Goal: Book appointment/travel/reservation

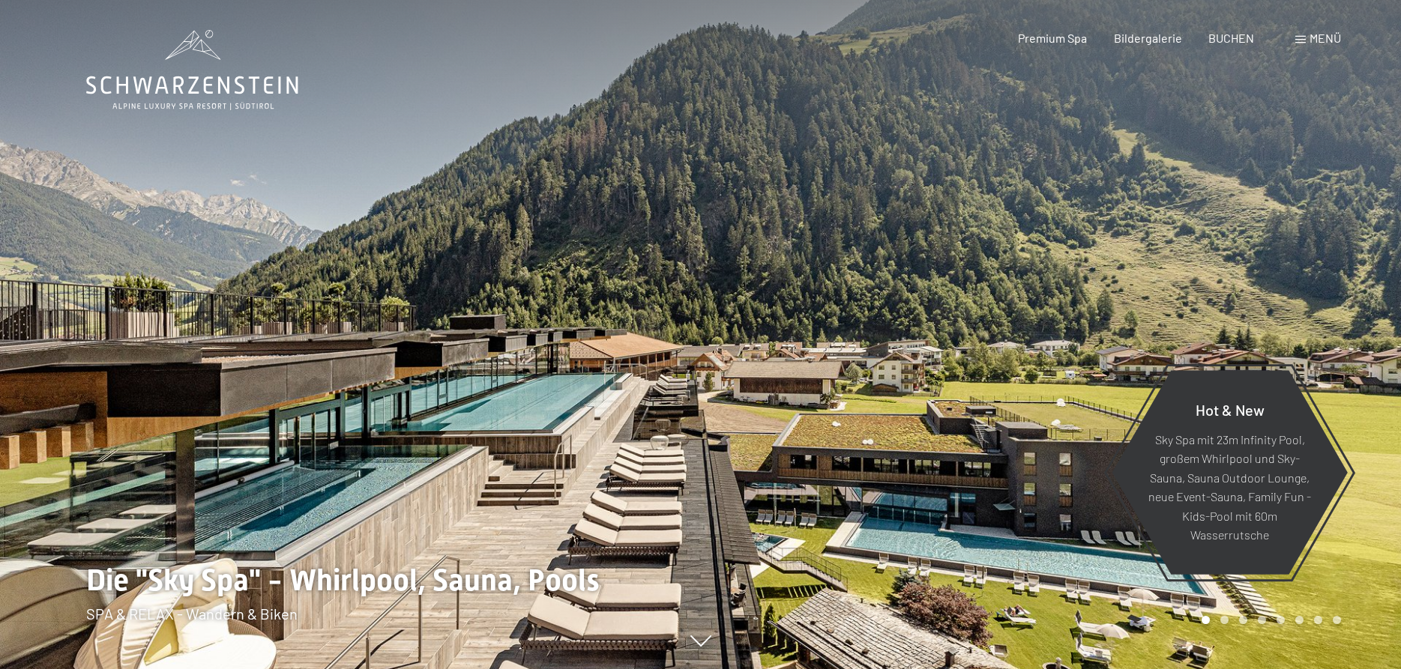
click at [1046, 30] on div "Buchen Anfragen Premium Spa Bildergalerie BUCHEN Menü DE IT EN Gutschein Bilder…" at bounding box center [1152, 38] width 375 height 16
click at [1043, 34] on span "Premium Spa" at bounding box center [1052, 35] width 69 height 14
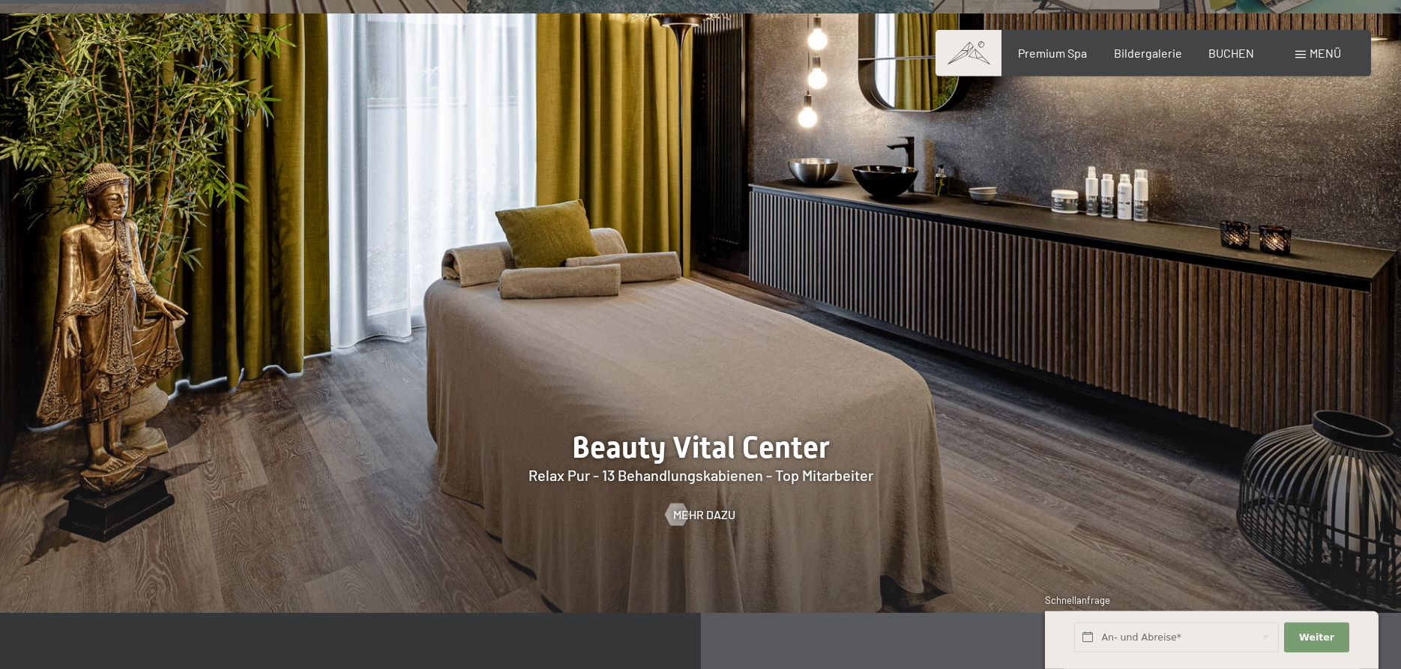
scroll to position [1911, 0]
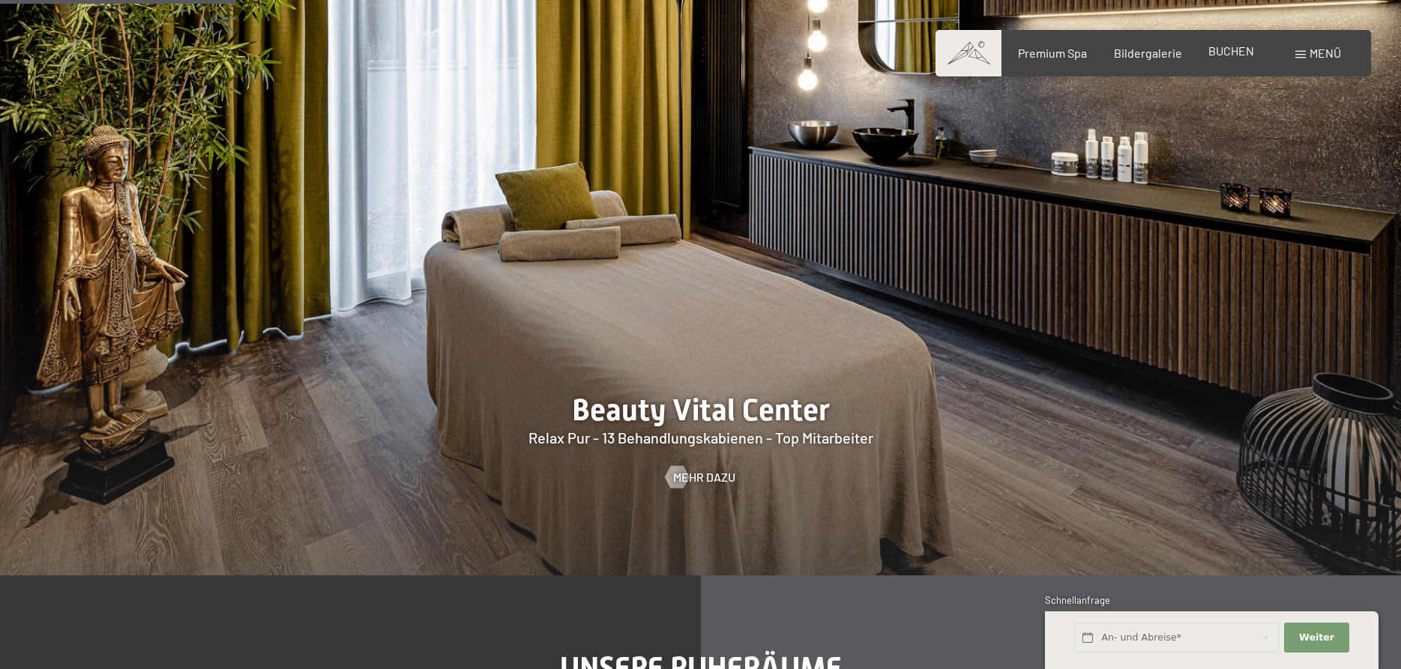
click at [1247, 57] on span "BUCHEN" at bounding box center [1231, 50] width 46 height 14
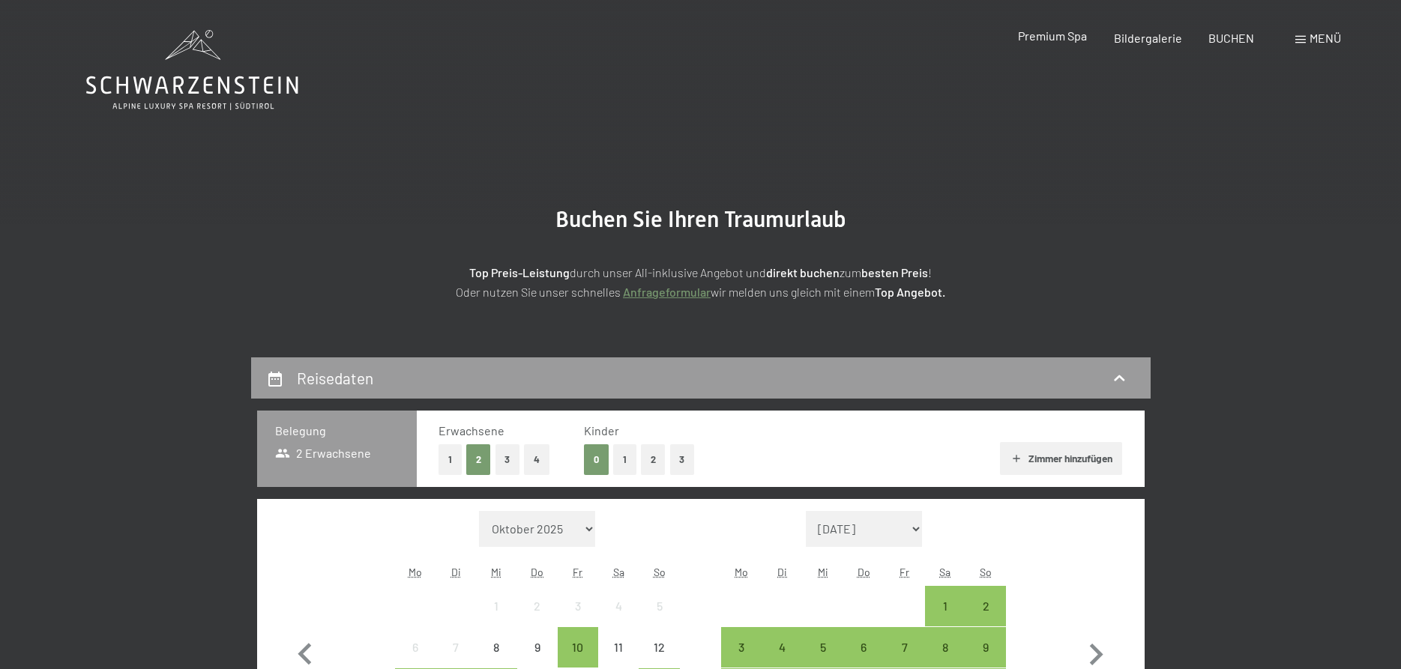
click at [1049, 35] on span "Premium Spa" at bounding box center [1052, 35] width 69 height 14
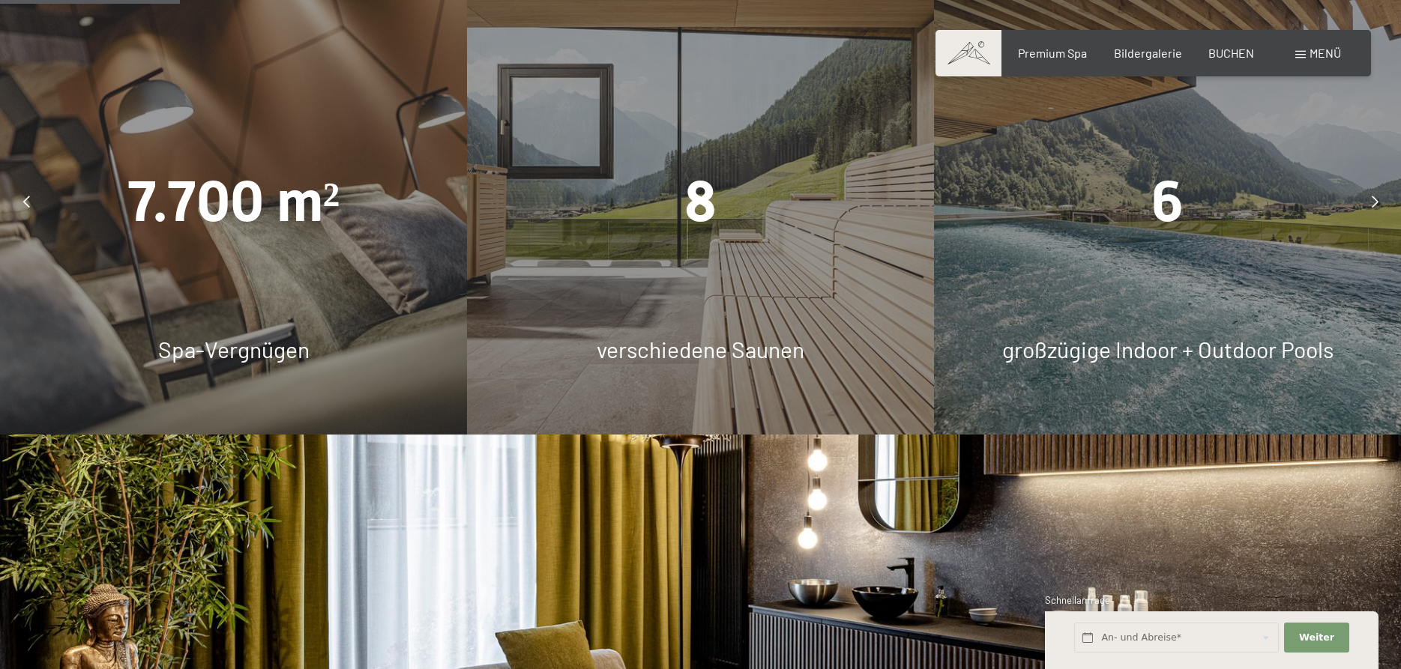
scroll to position [1758, 0]
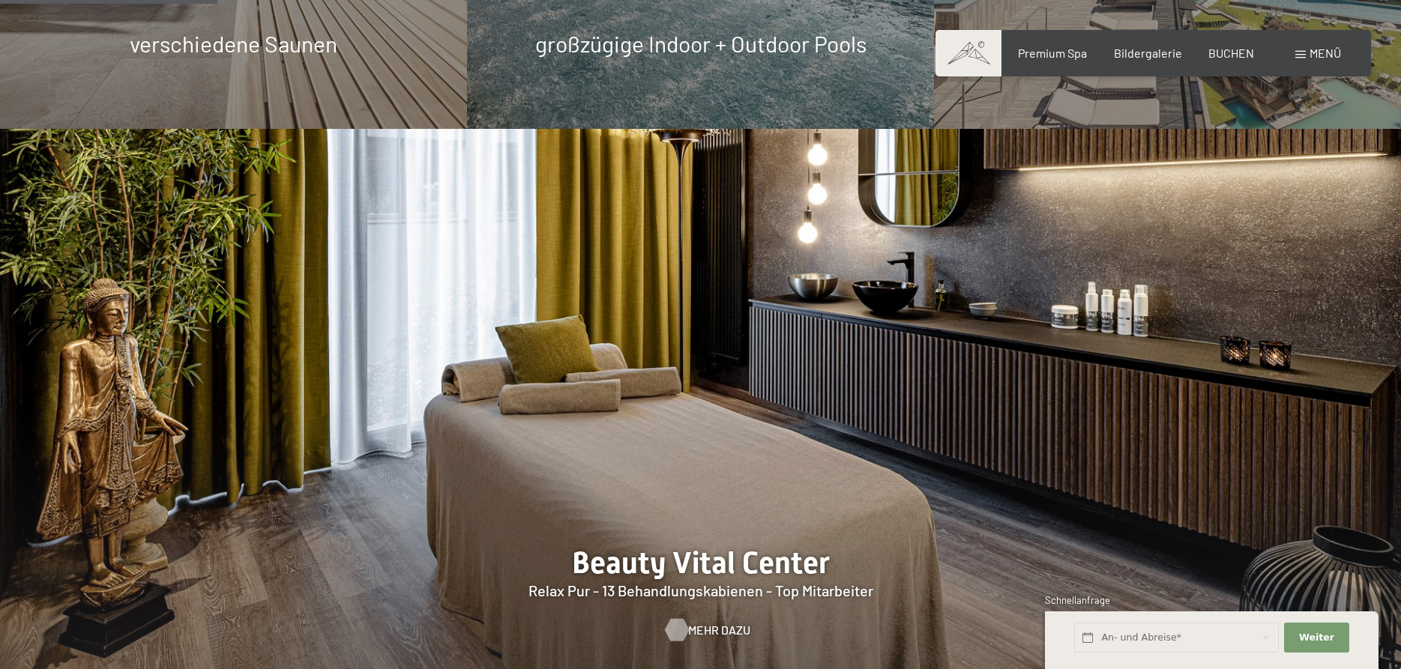
click at [703, 622] on span "Mehr dazu" at bounding box center [719, 630] width 62 height 16
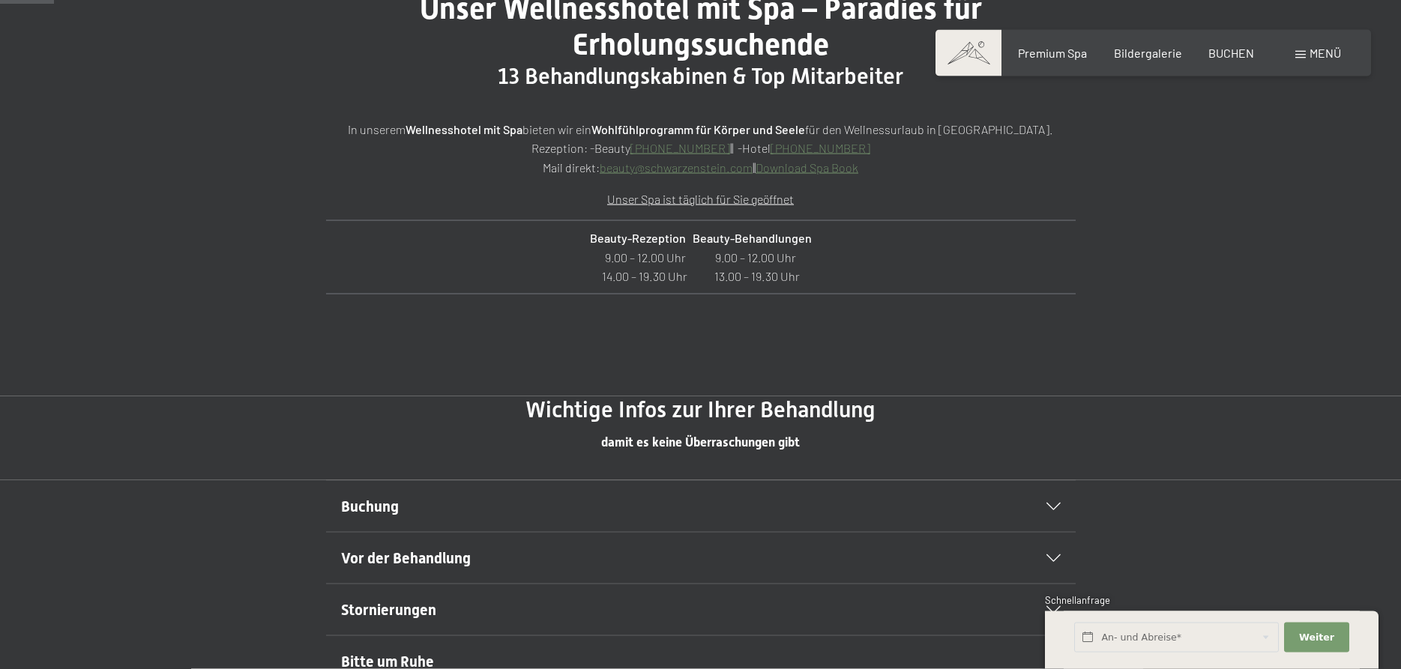
scroll to position [688, 0]
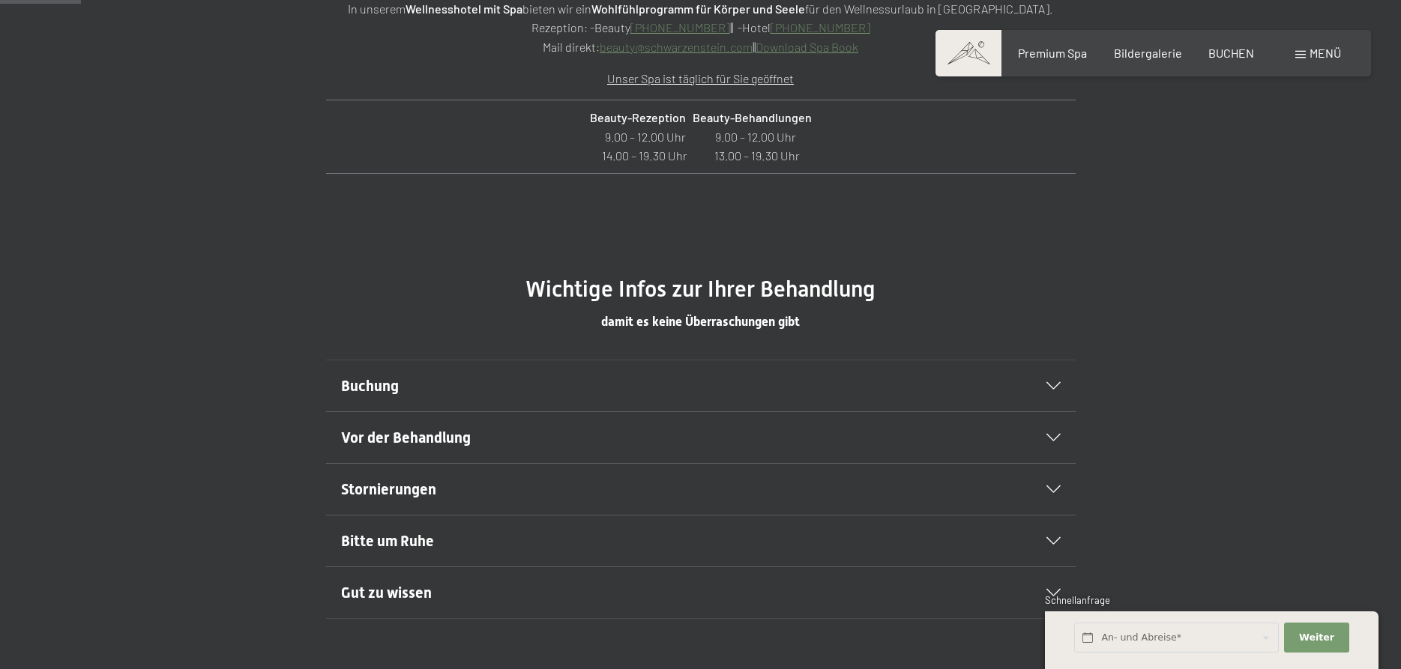
click at [1053, 431] on div "Vor der Behandlung" at bounding box center [700, 437] width 719 height 51
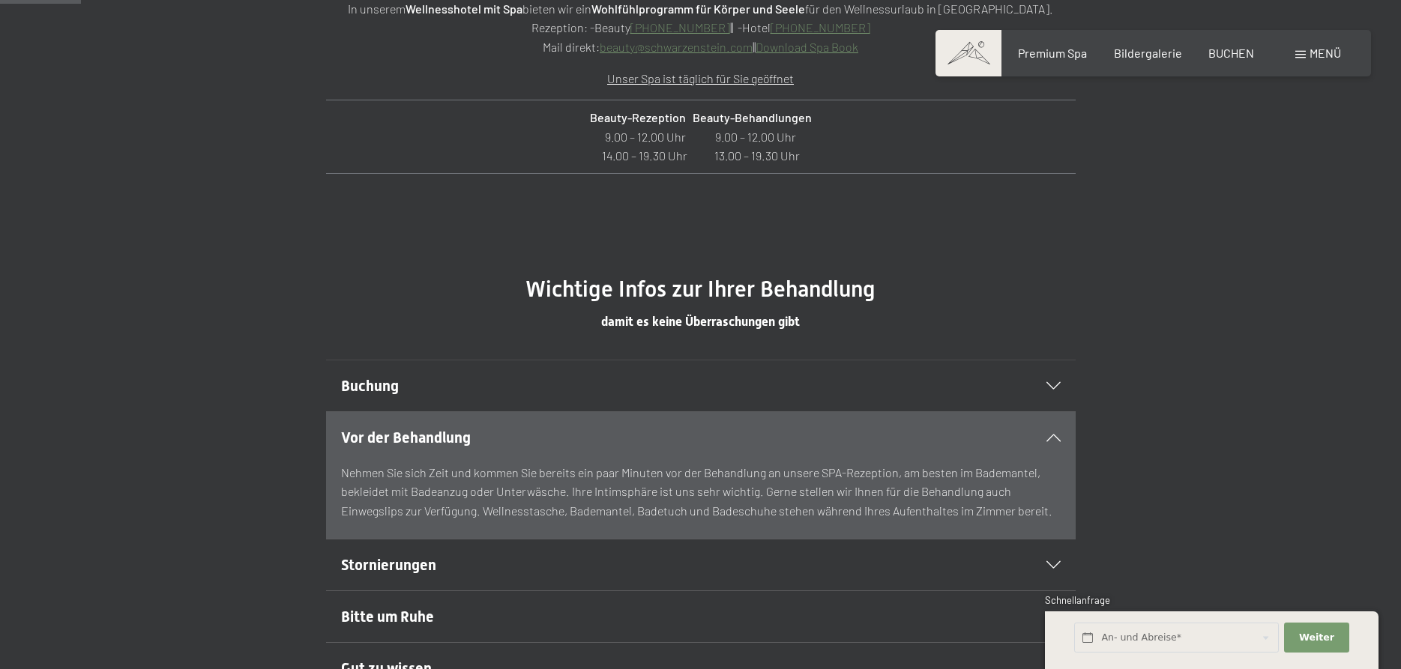
click at [1055, 390] on div "Buchung" at bounding box center [700, 385] width 719 height 51
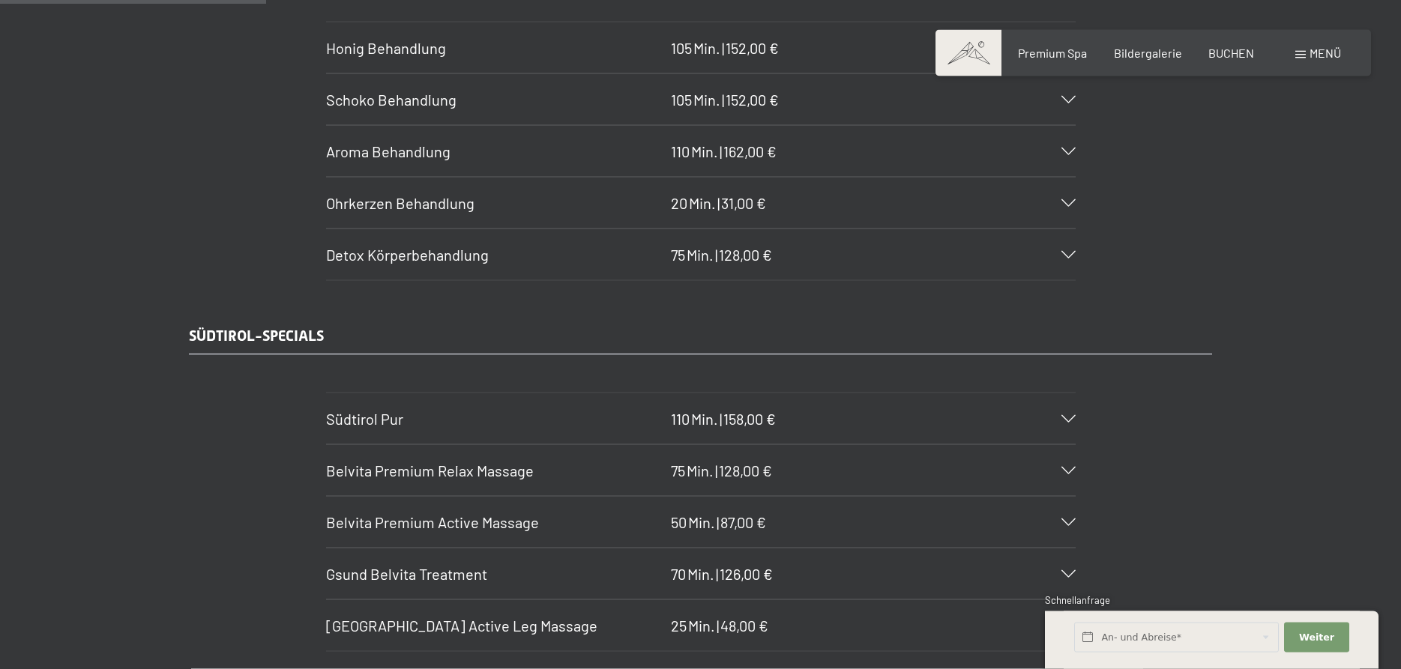
scroll to position [2293, 0]
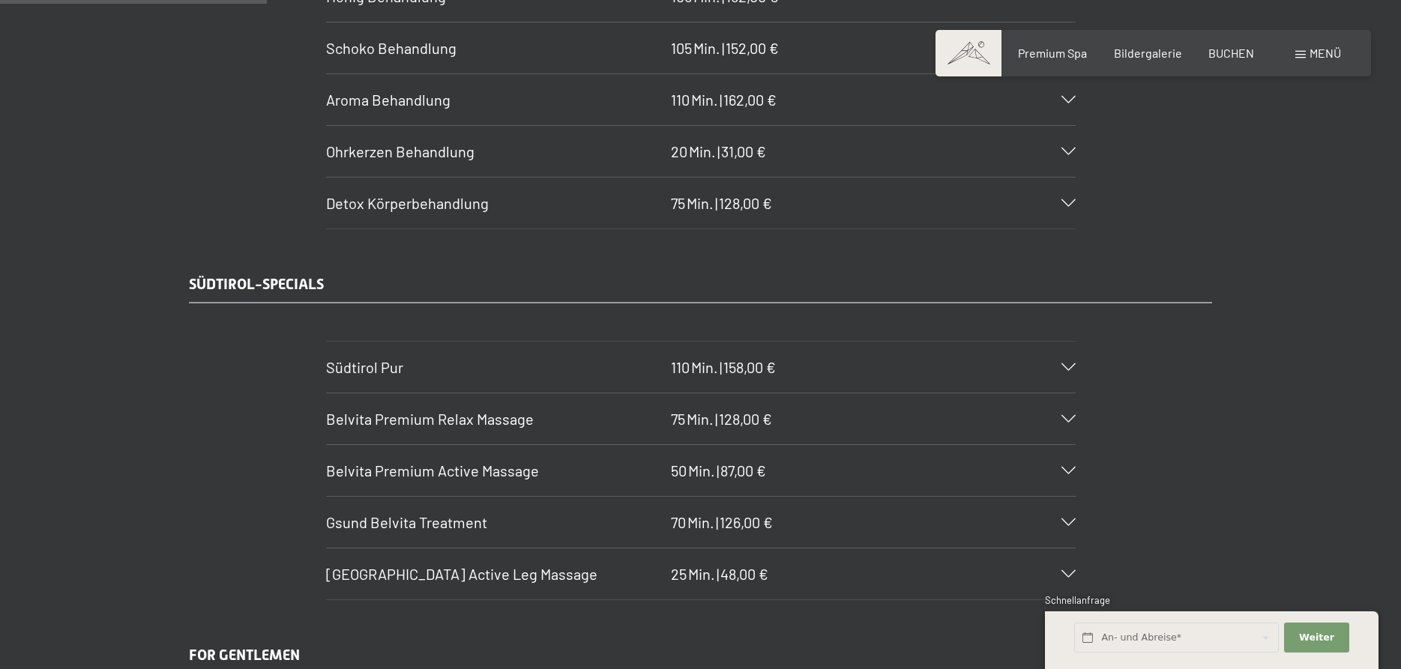
click at [1074, 365] on icon at bounding box center [1068, 366] width 14 height 7
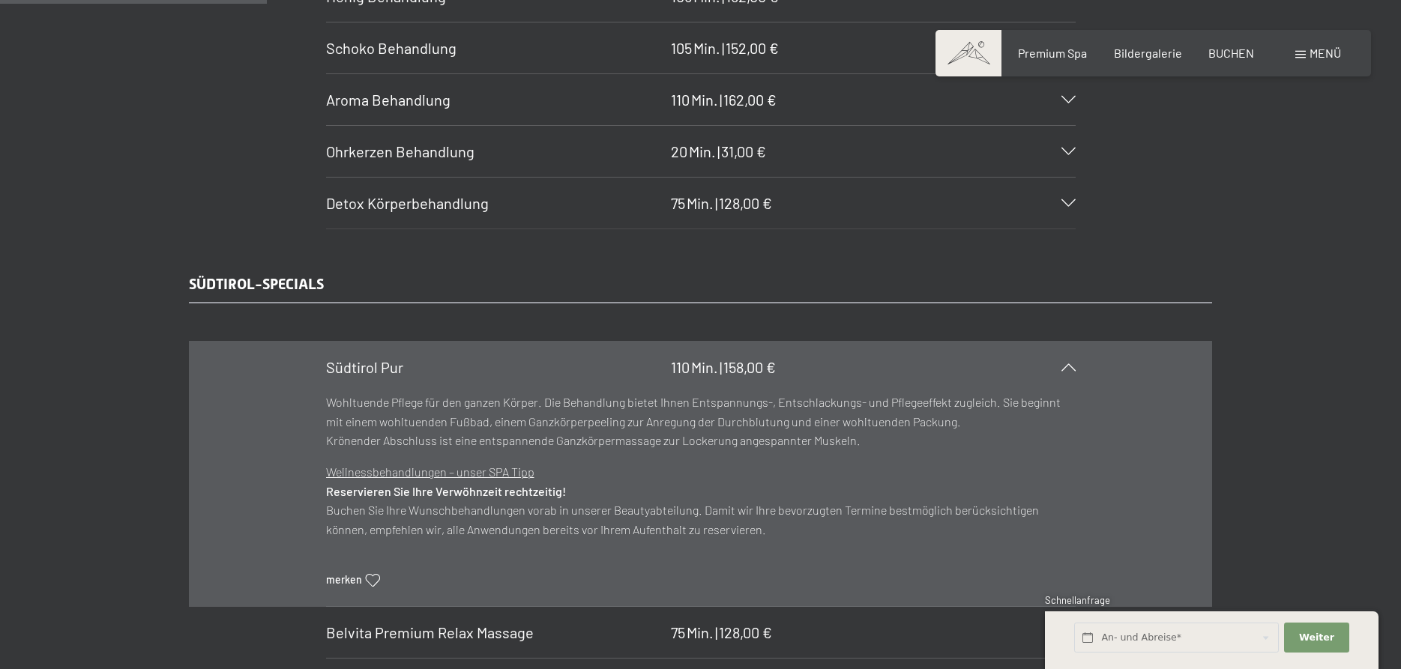
click at [1066, 369] on icon at bounding box center [1068, 366] width 14 height 7
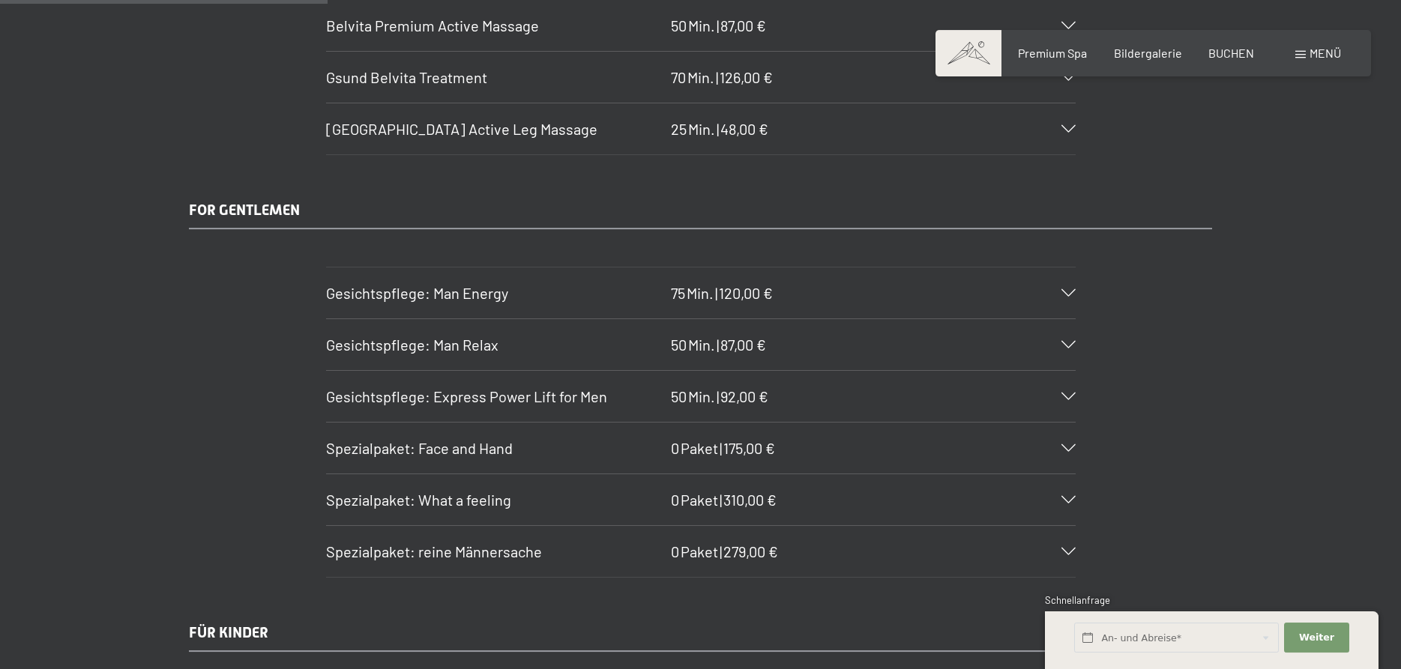
scroll to position [2828, 0]
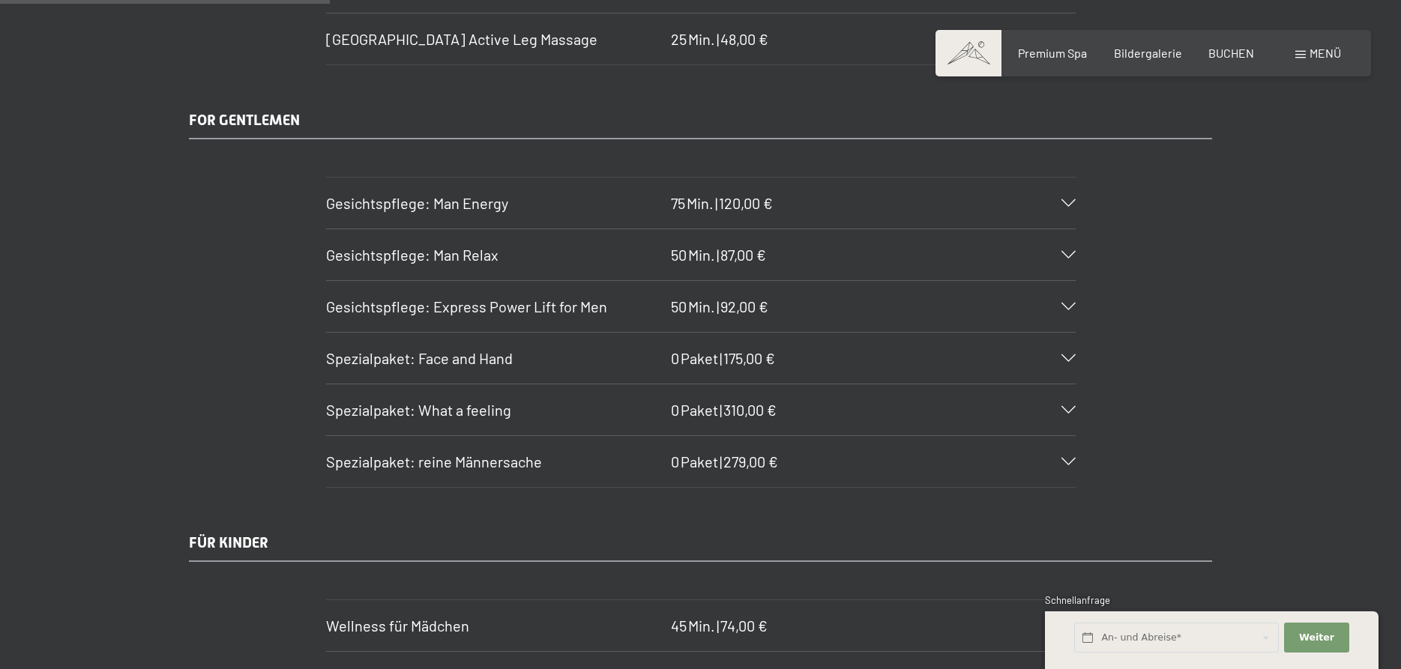
click at [1075, 463] on icon at bounding box center [1068, 461] width 14 height 7
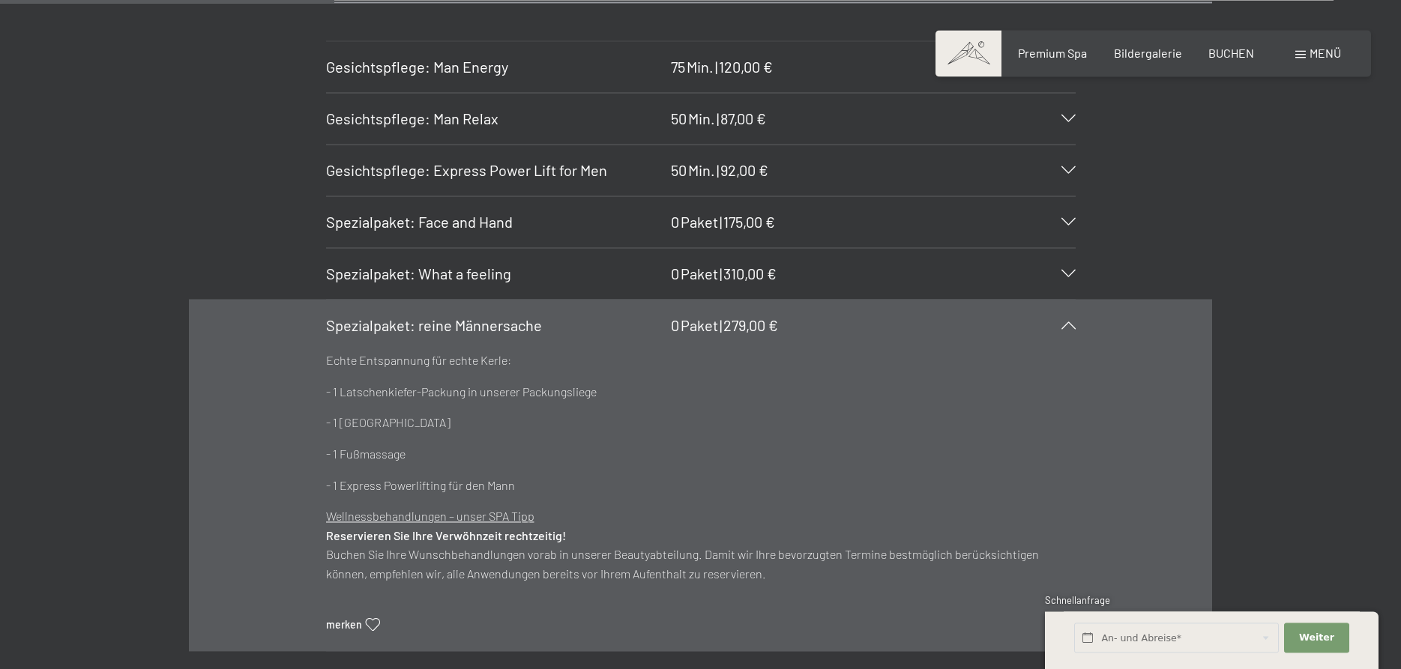
scroll to position [2981, 0]
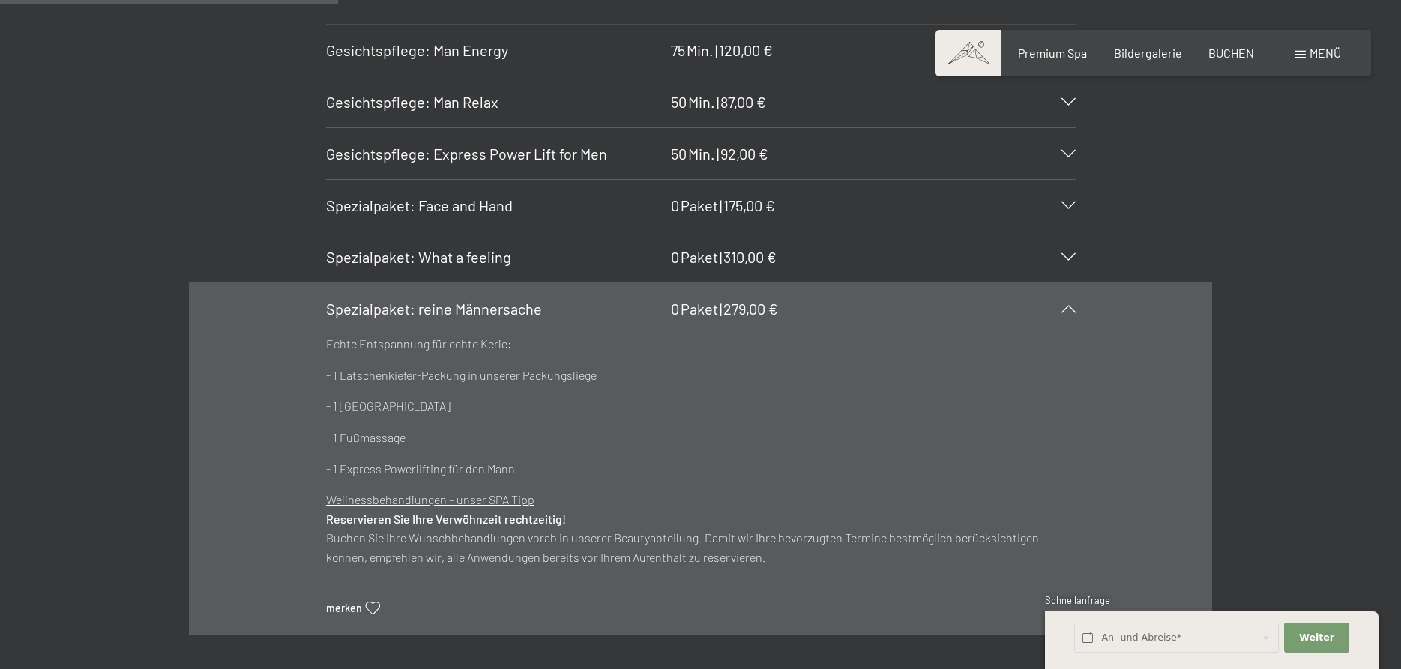
click at [1058, 305] on div "Spezialpaket: reine Männersache 0 Paket | 279,00 €" at bounding box center [700, 308] width 749 height 51
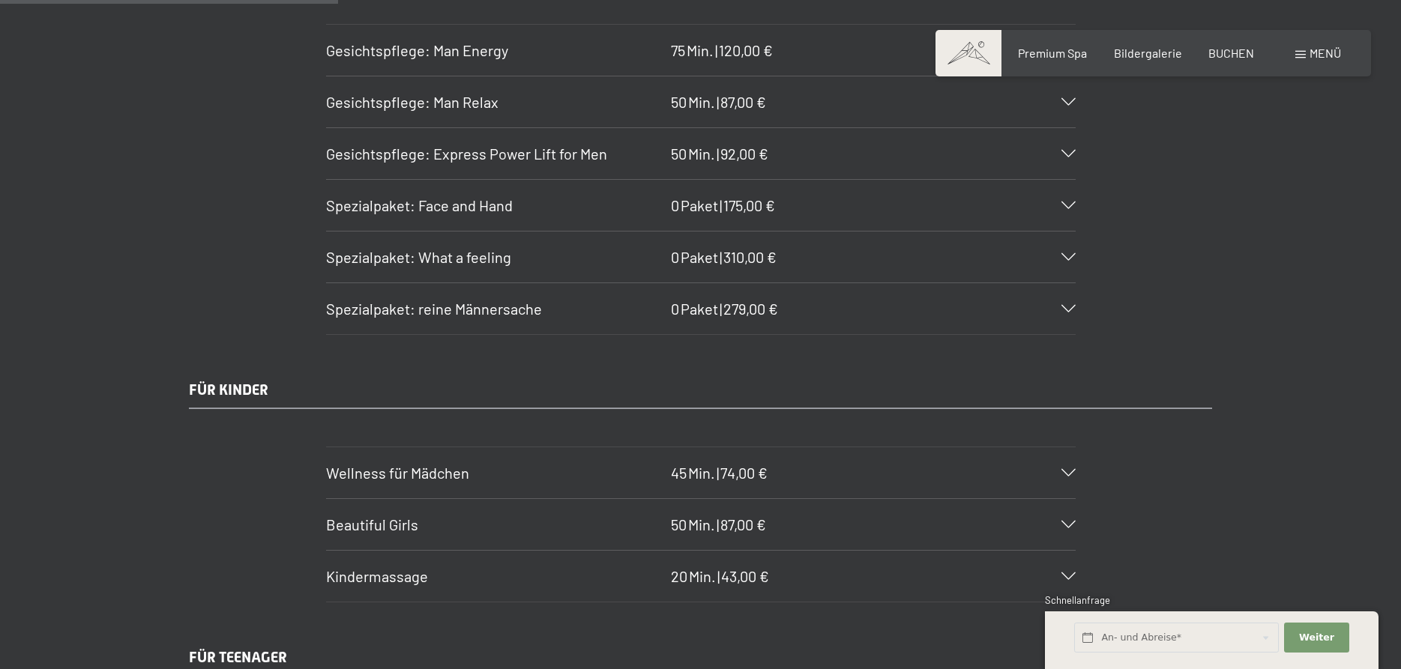
click at [1070, 259] on icon at bounding box center [1068, 256] width 14 height 7
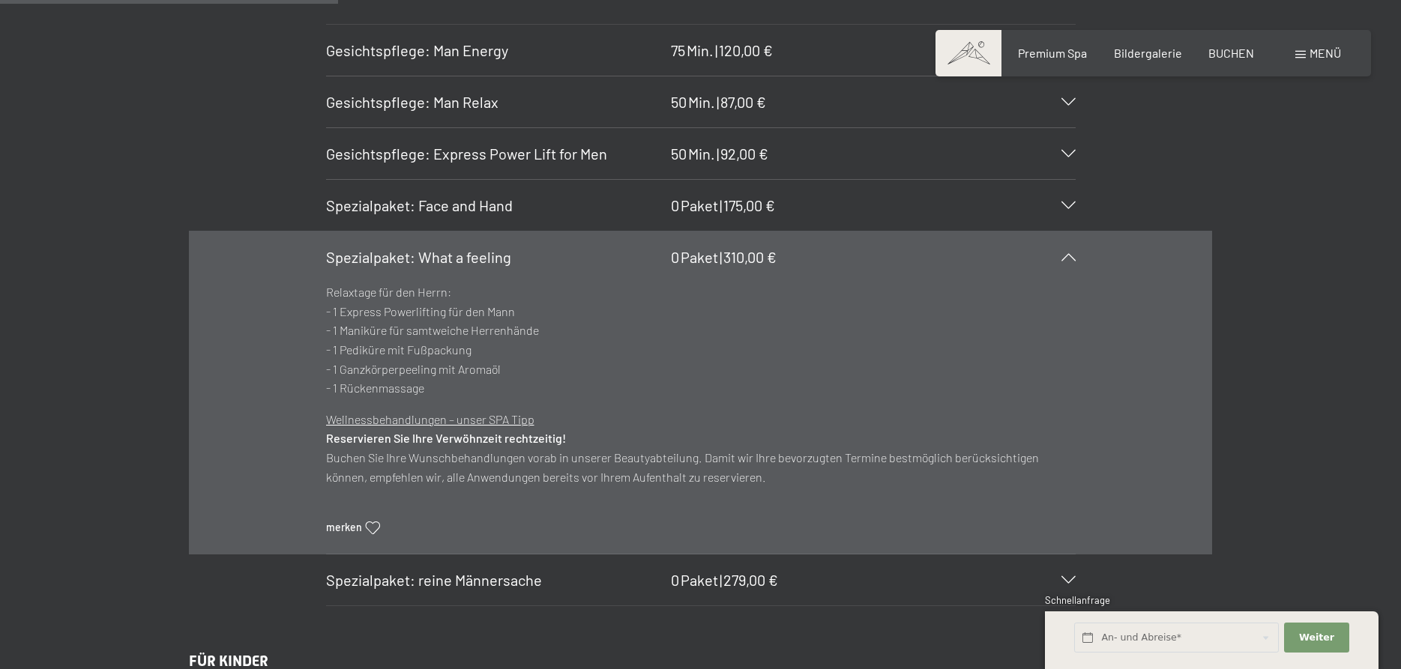
click at [1070, 259] on icon at bounding box center [1068, 256] width 14 height 7
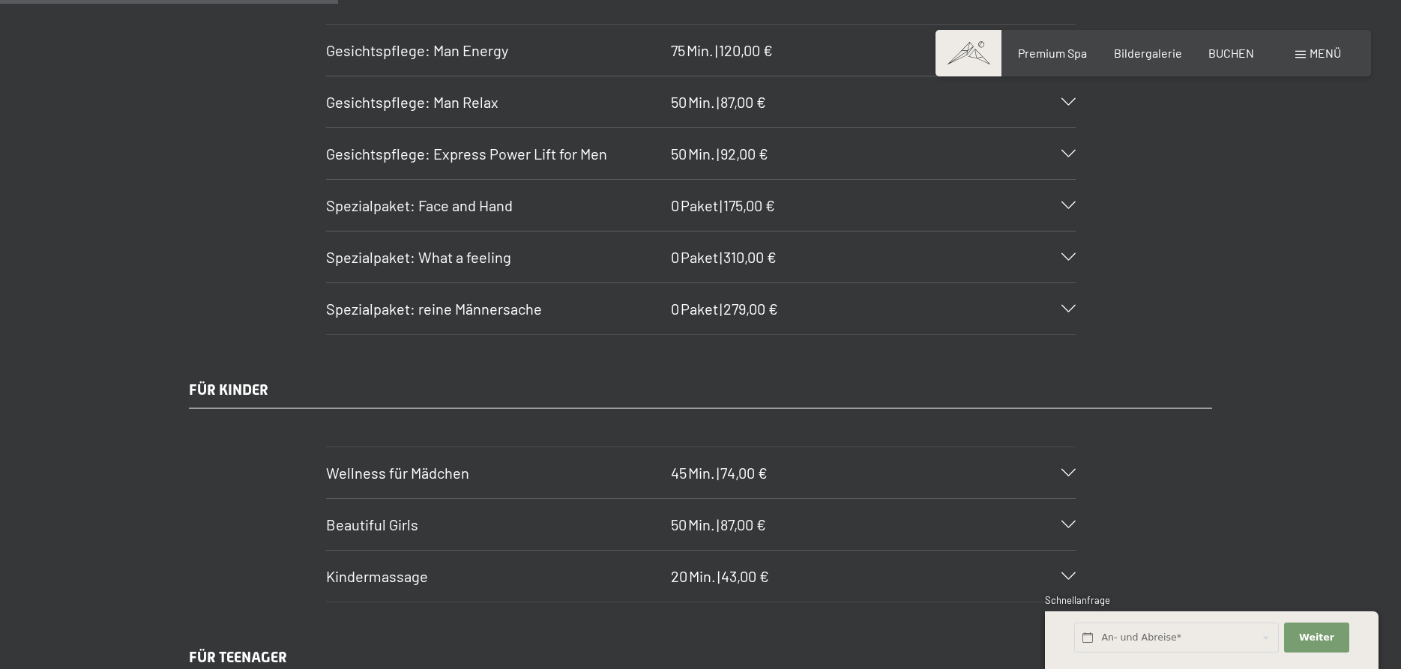
click at [1062, 304] on div "Spezialpaket: reine Männersache 0 Paket | 279,00 €" at bounding box center [700, 308] width 749 height 51
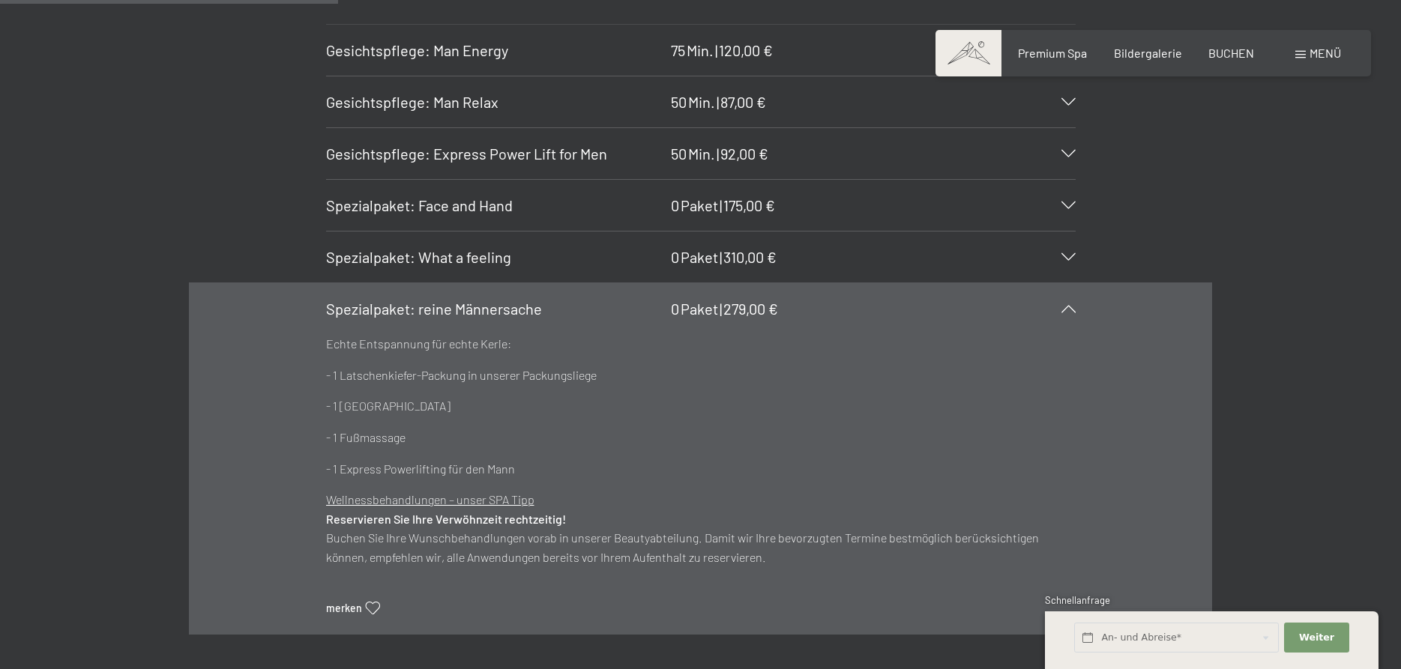
click at [1069, 303] on div "Spezialpaket: reine Männersache 0 Paket | 279,00 €" at bounding box center [700, 308] width 749 height 51
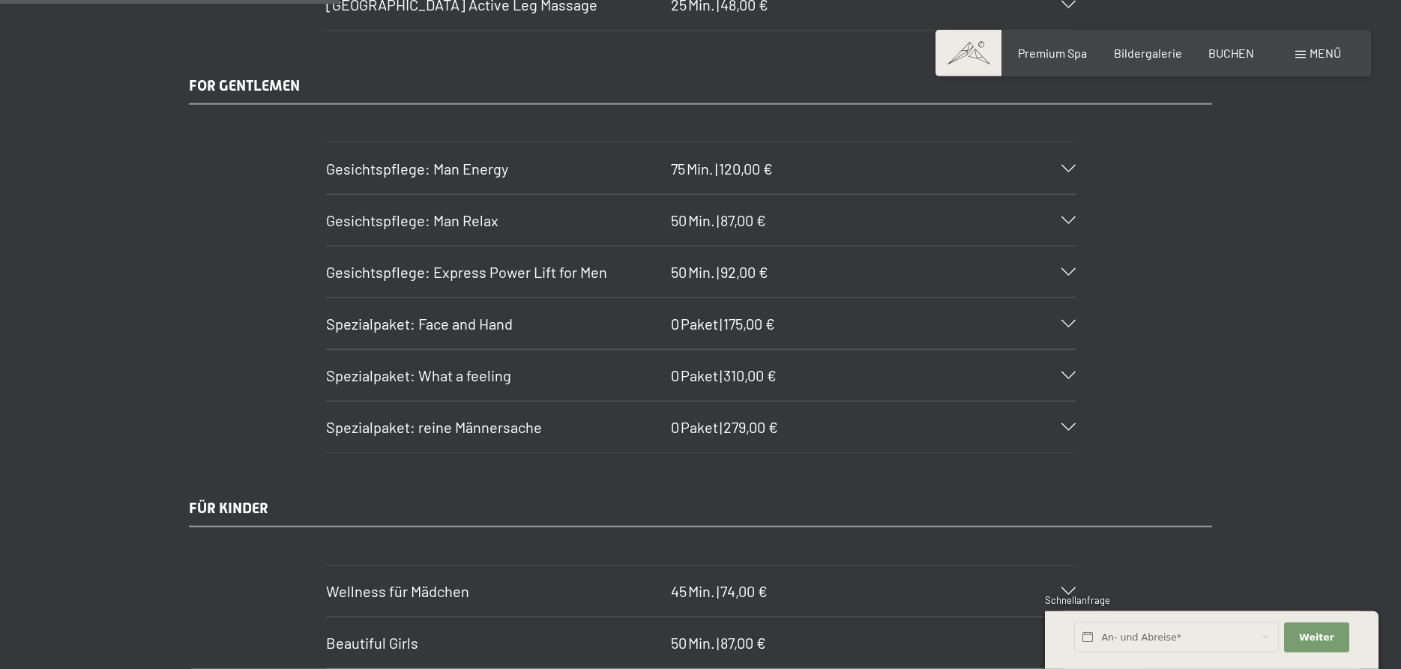
scroll to position [2828, 0]
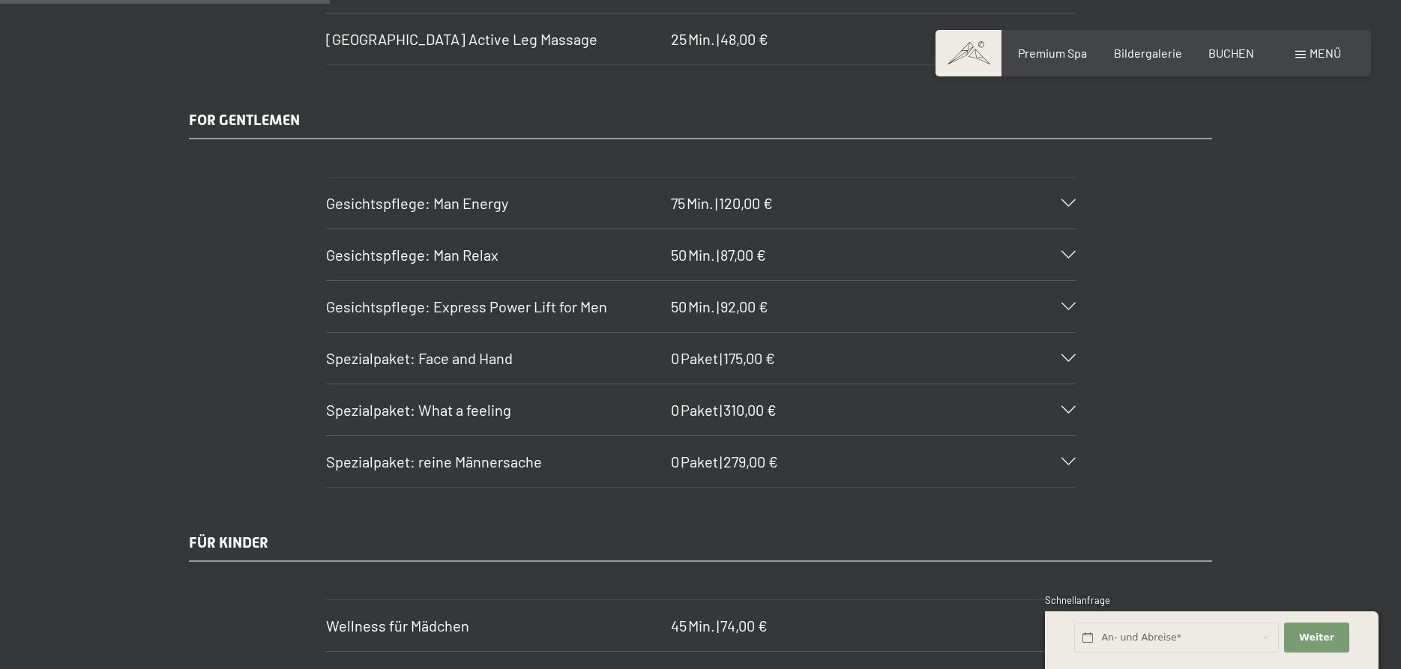
click at [1070, 462] on icon at bounding box center [1068, 461] width 14 height 7
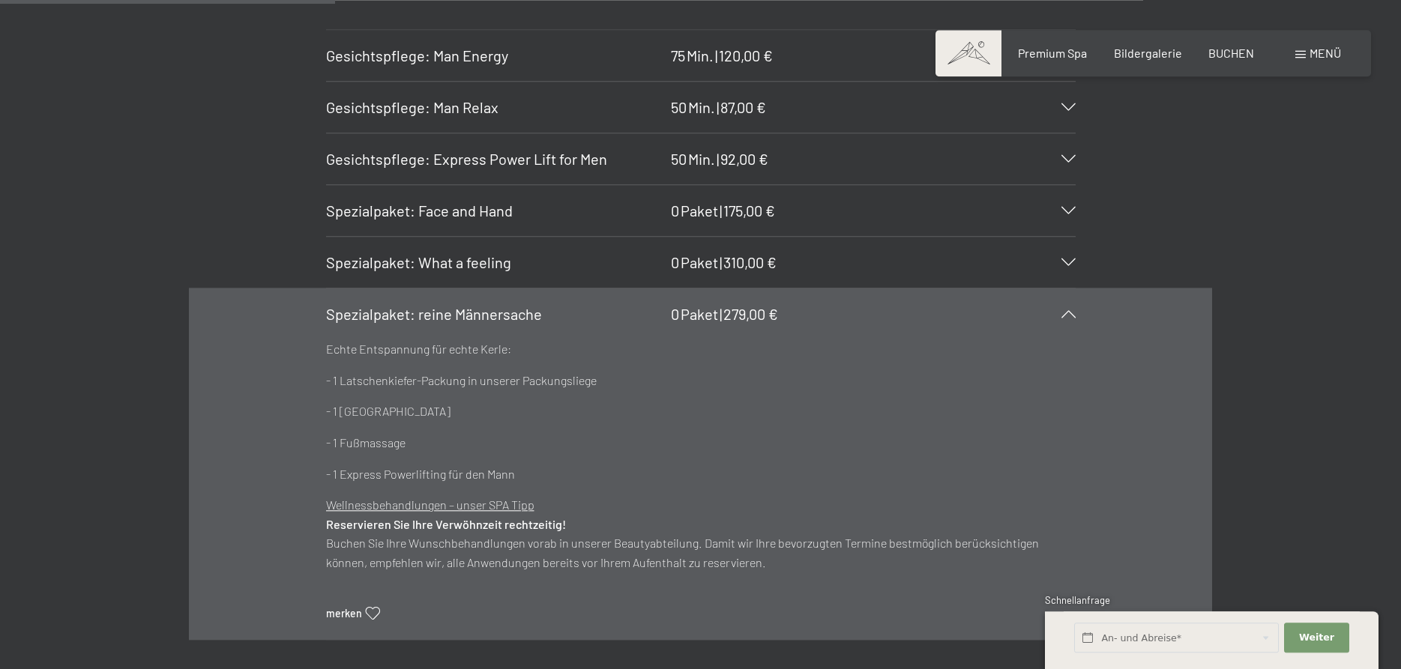
scroll to position [2981, 0]
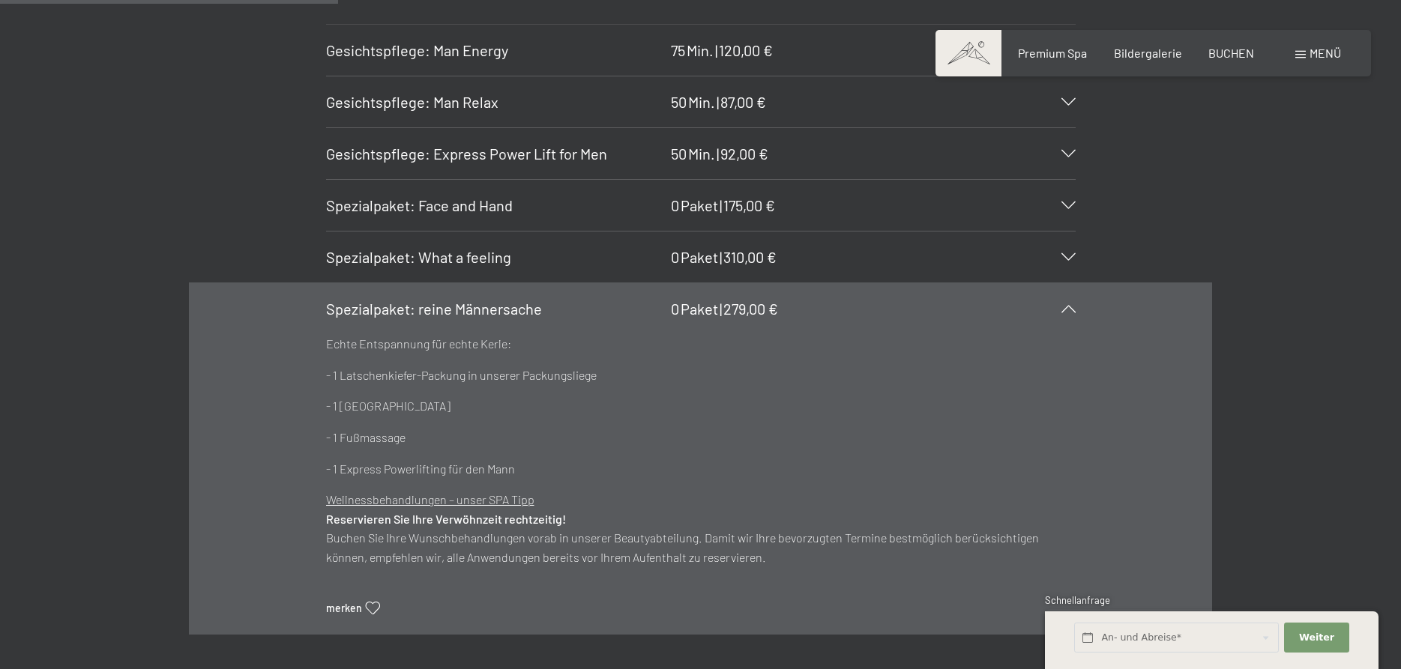
click at [1071, 310] on icon at bounding box center [1068, 308] width 14 height 7
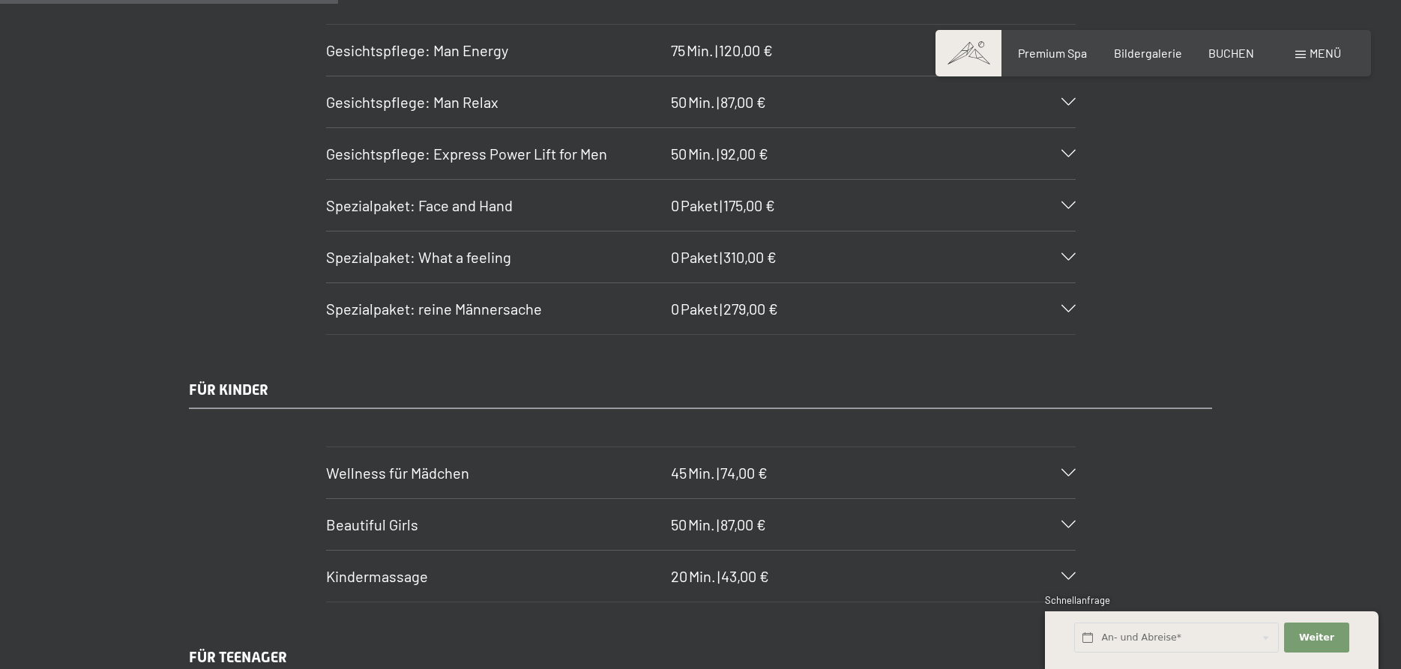
click at [1072, 306] on icon at bounding box center [1068, 308] width 14 height 7
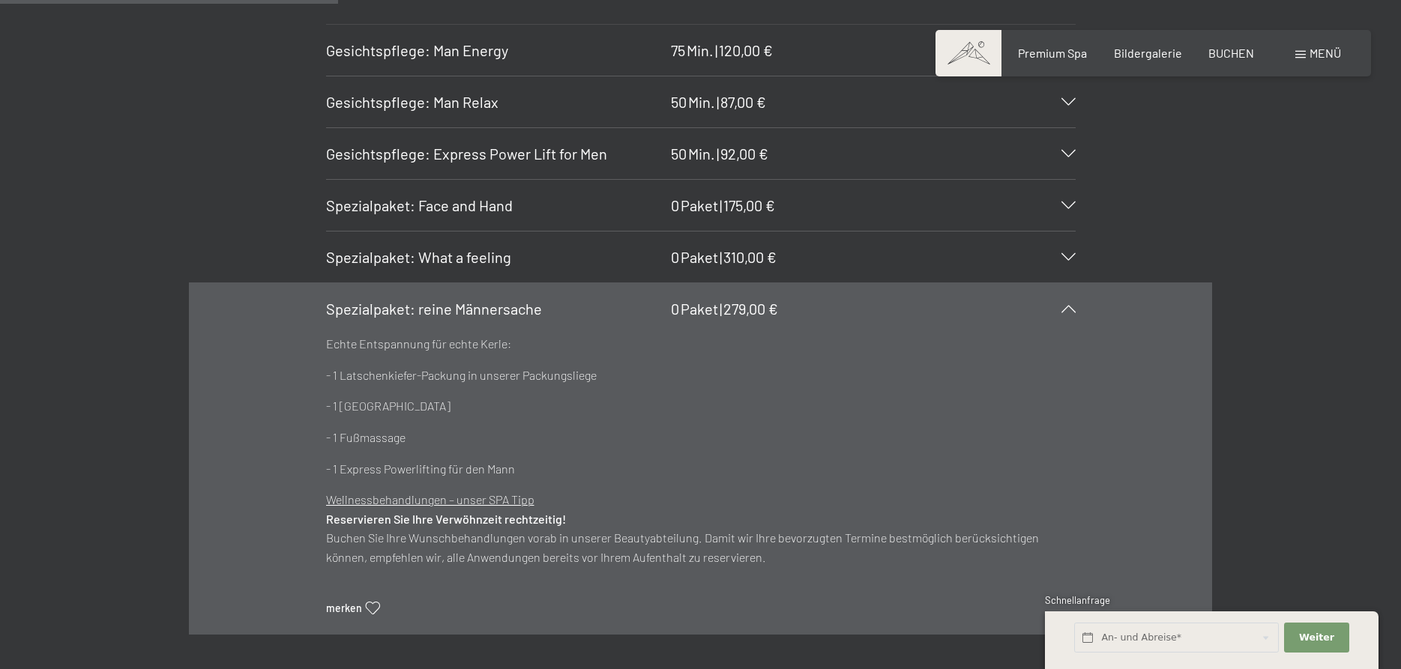
click at [1072, 312] on icon at bounding box center [1068, 308] width 14 height 7
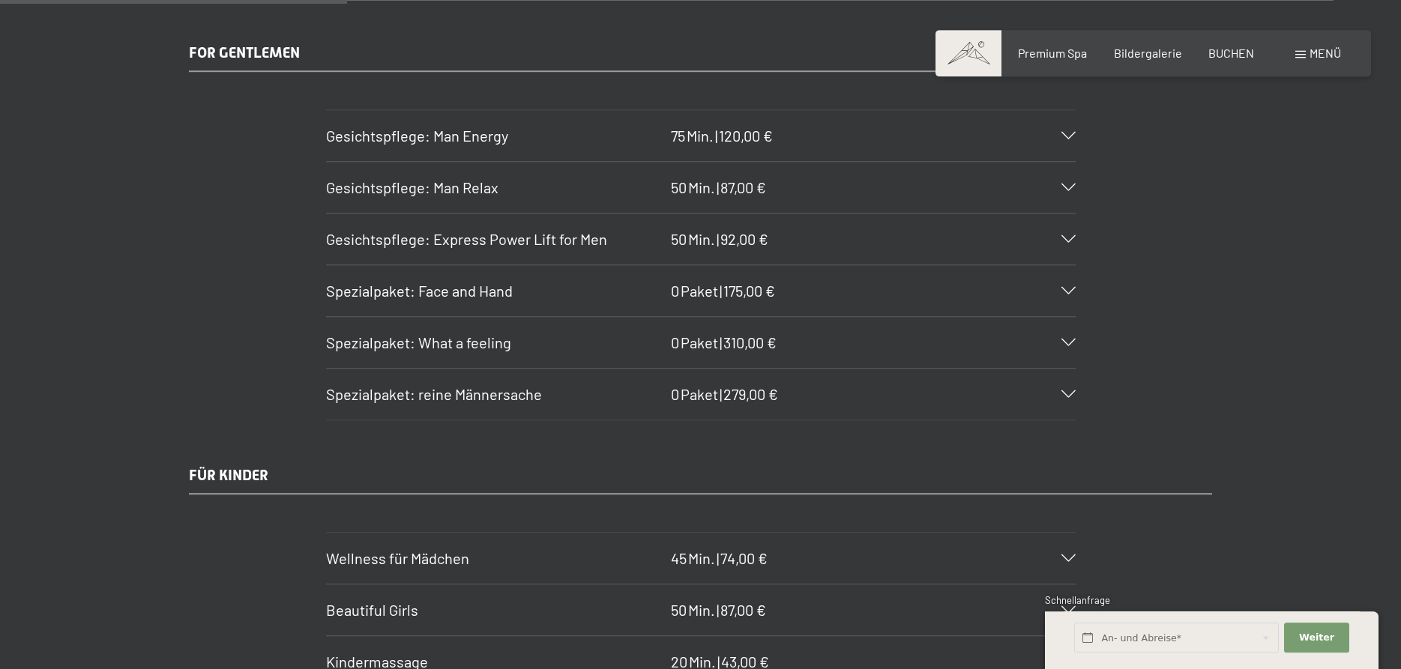
scroll to position [2828, 0]
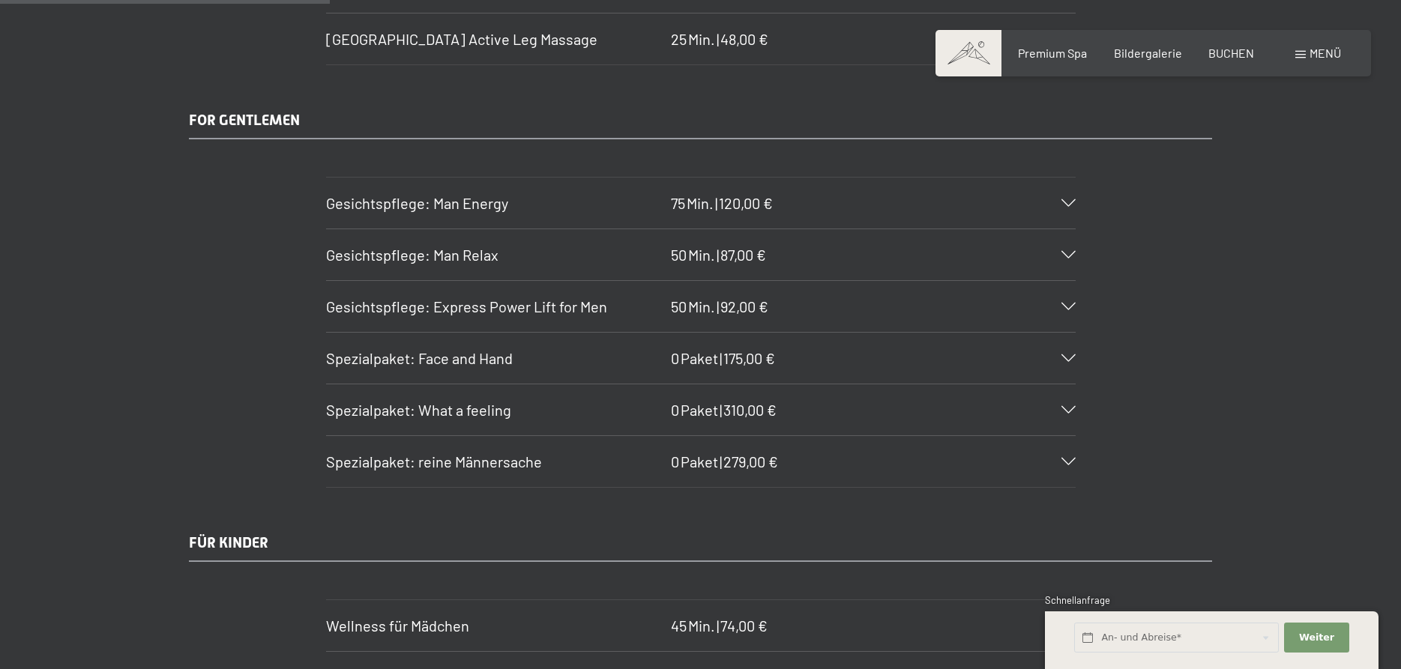
click at [1066, 456] on div "Spezialpaket: reine Männersache 0 Paket | 279,00 €" at bounding box center [700, 461] width 749 height 51
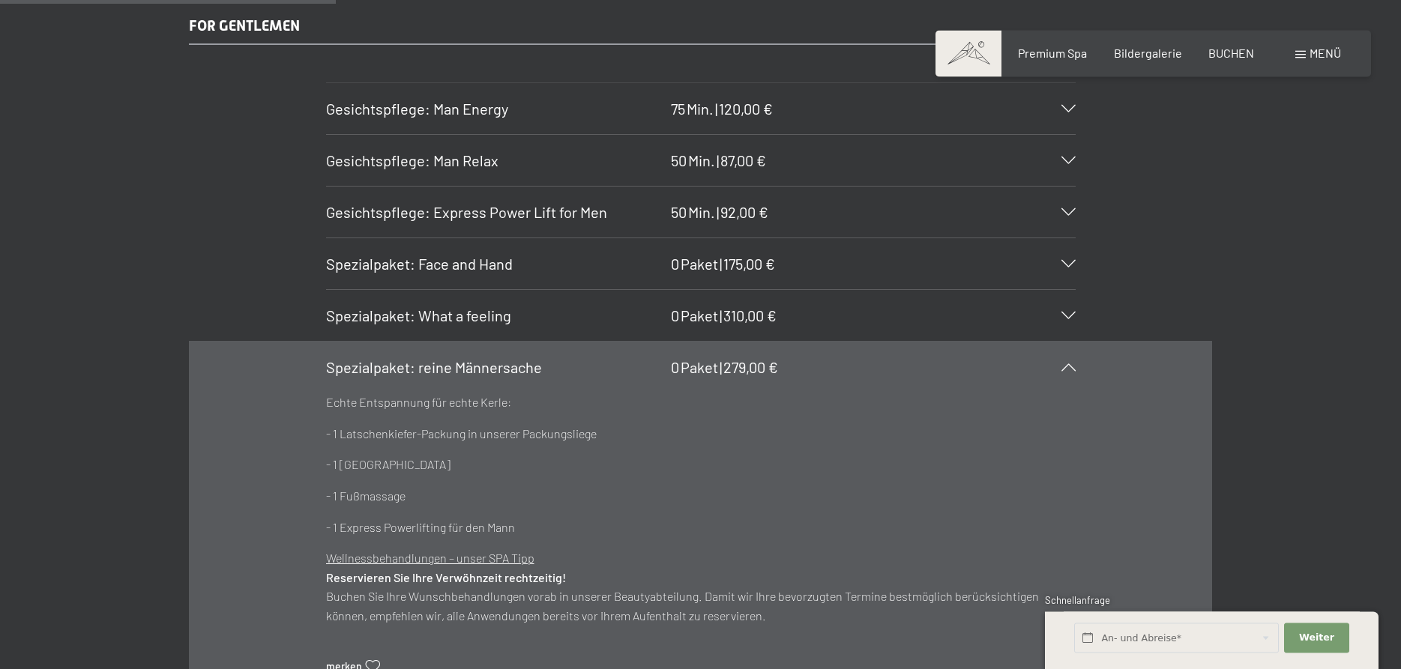
scroll to position [2981, 0]
